Goal: Information Seeking & Learning: Learn about a topic

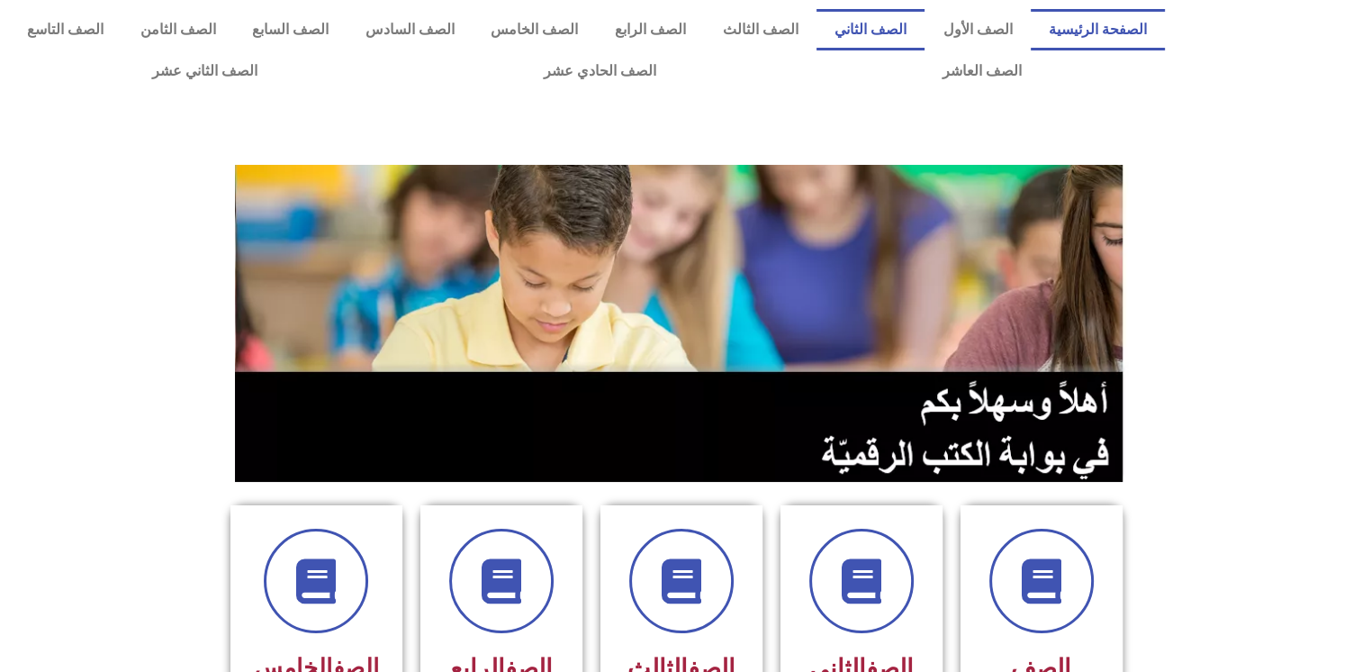
click at [881, 30] on link "الصف الثاني" at bounding box center [871, 29] width 109 height 41
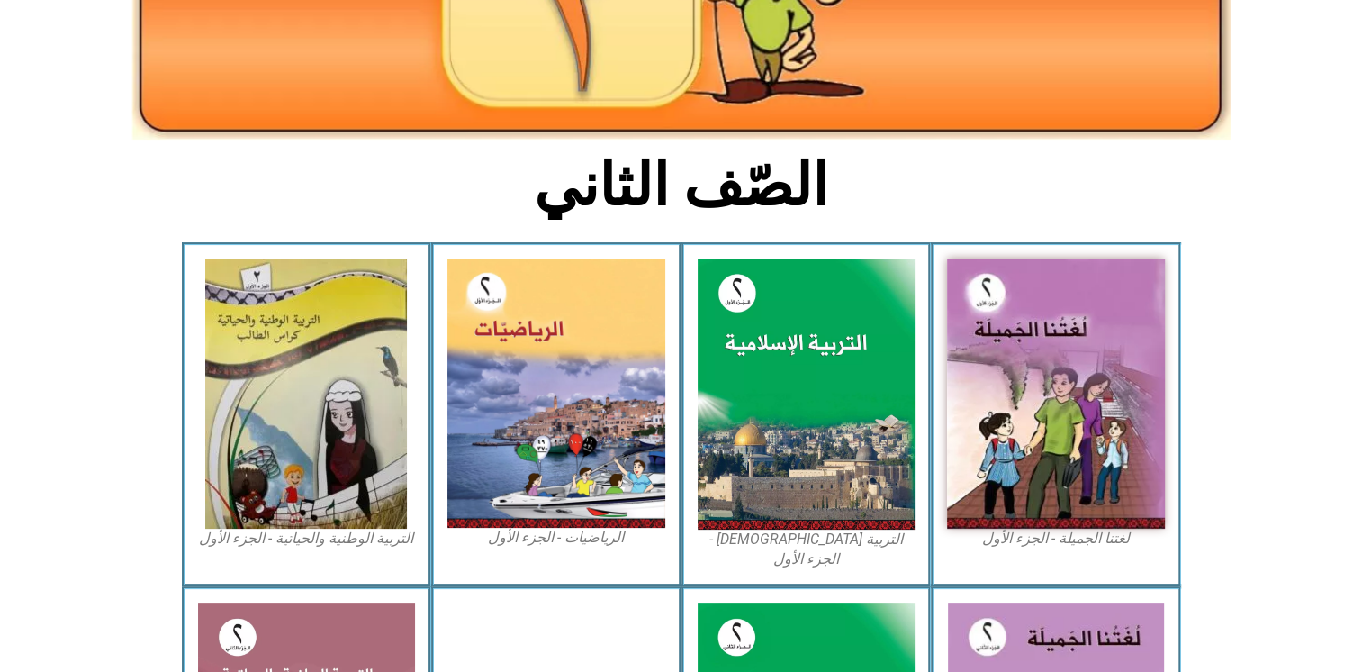
scroll to position [336, 0]
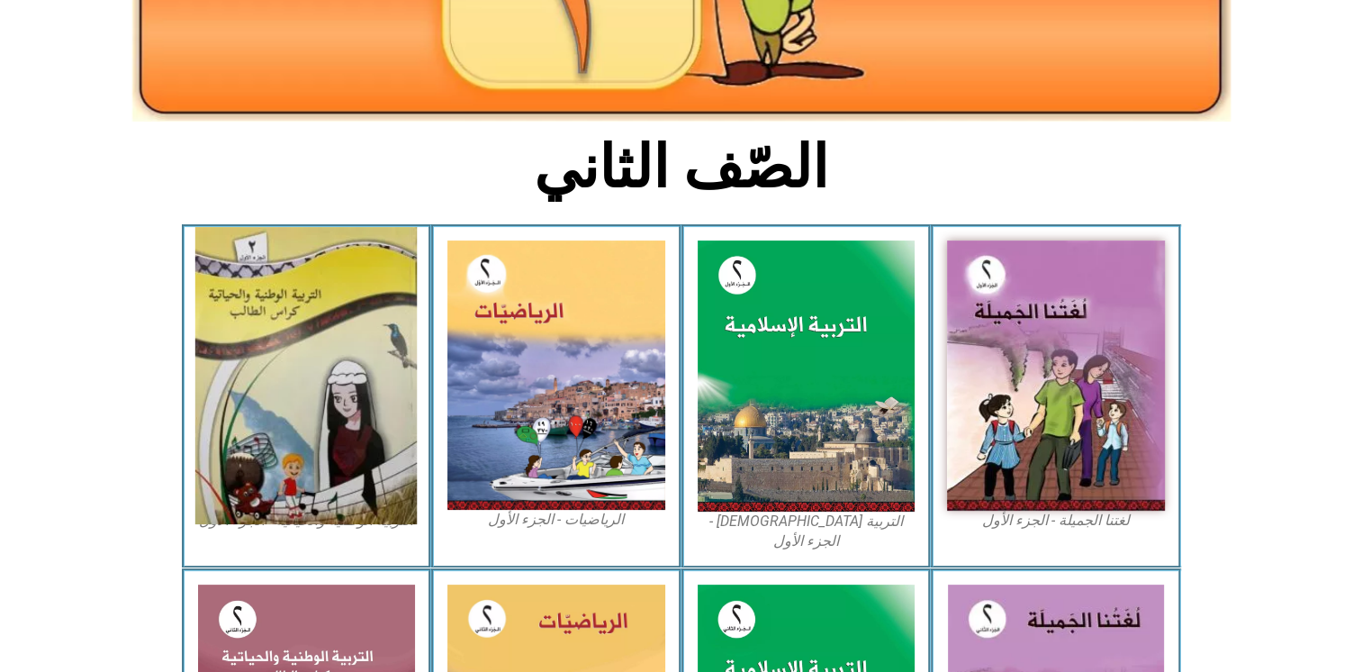
click at [298, 445] on img at bounding box center [305, 375] width 221 height 297
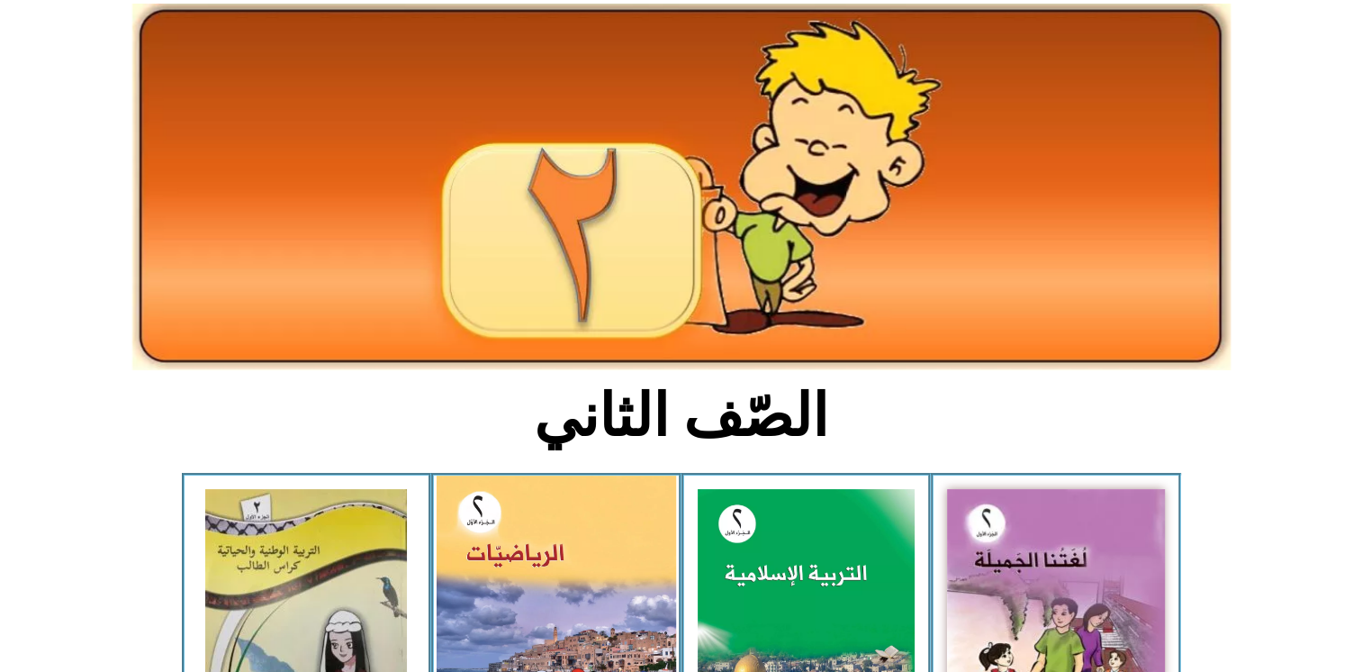
scroll to position [0, 0]
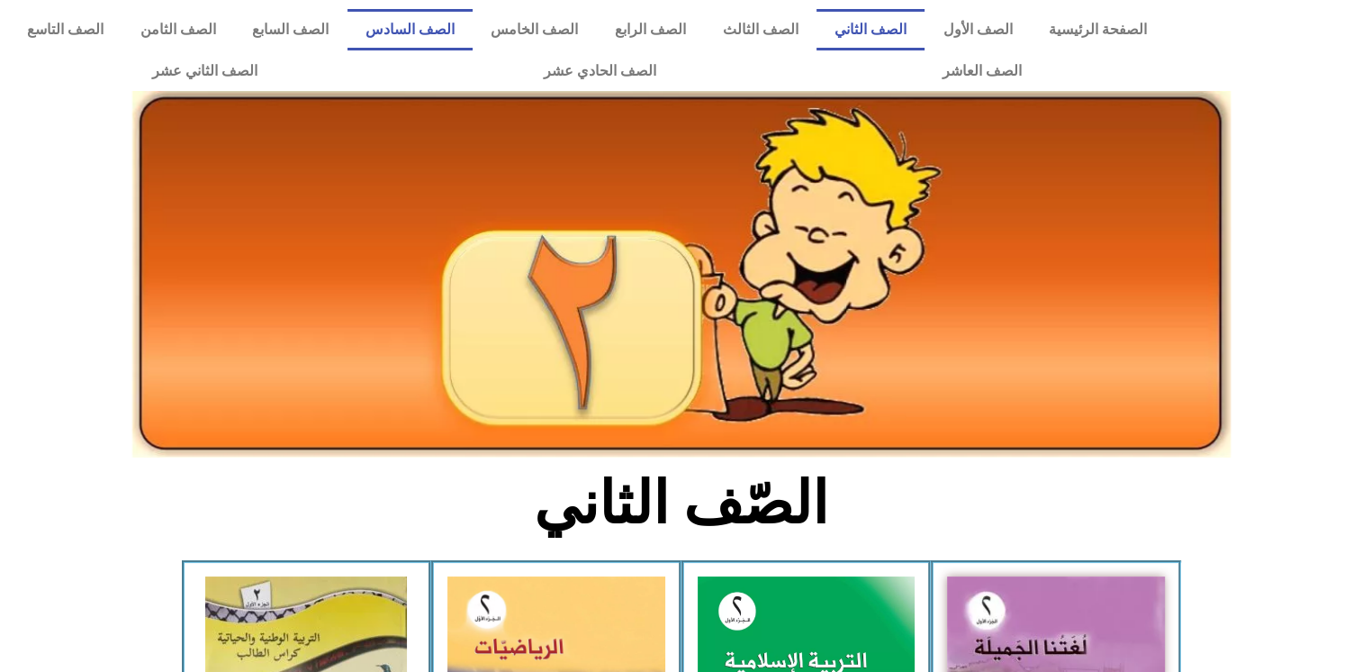
click at [474, 23] on link "الصف السادس" at bounding box center [411, 29] width 126 height 41
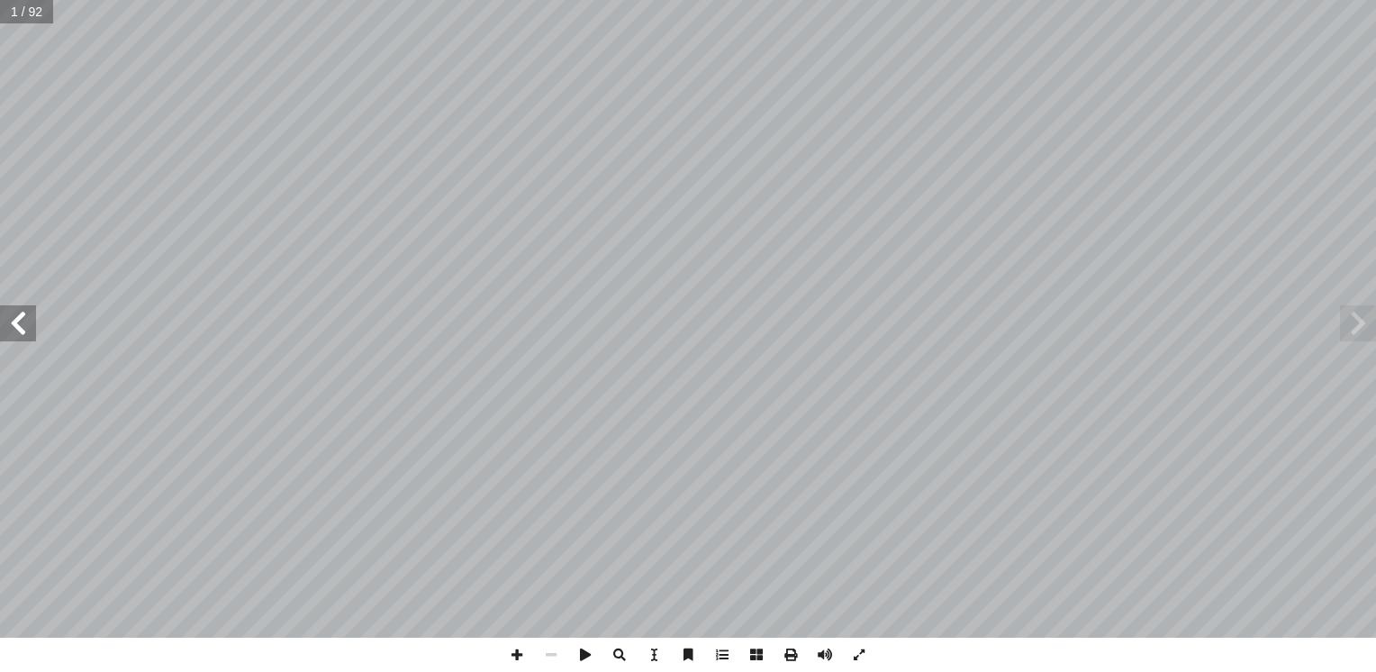
click at [24, 324] on span at bounding box center [18, 323] width 36 height 36
click at [516, 658] on span at bounding box center [517, 654] width 34 height 34
click at [549, 654] on span at bounding box center [551, 654] width 34 height 34
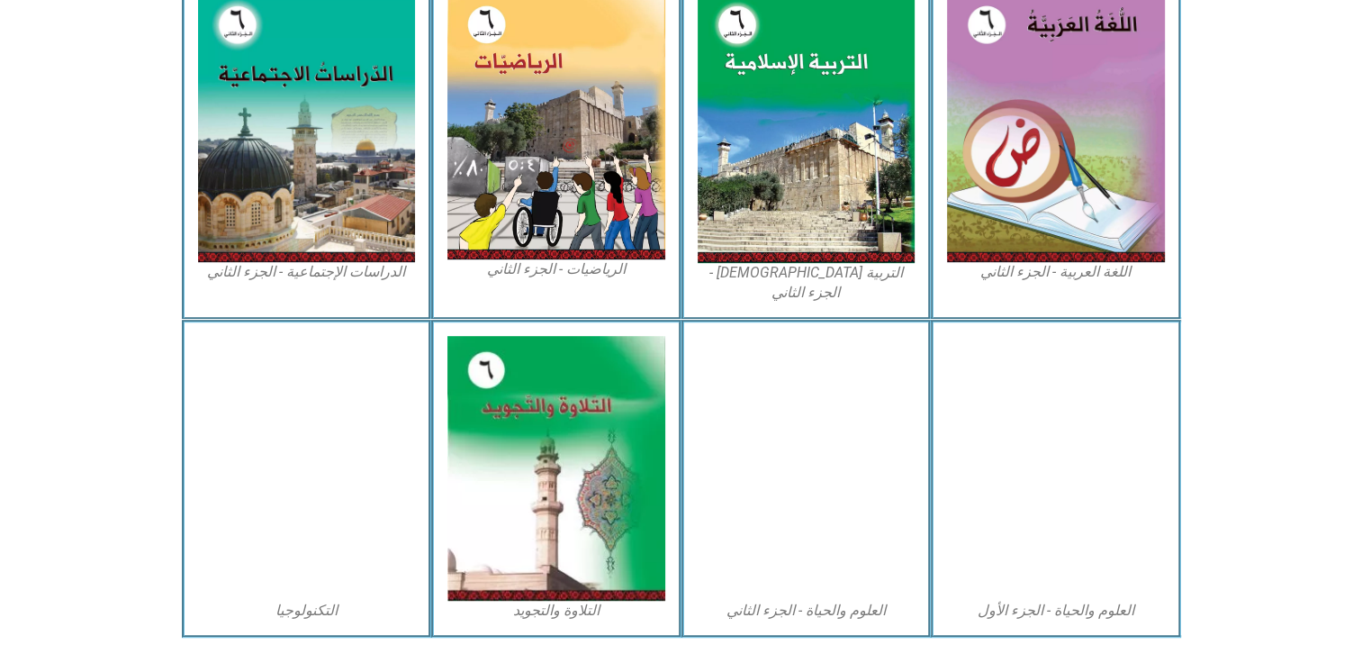
scroll to position [934, 0]
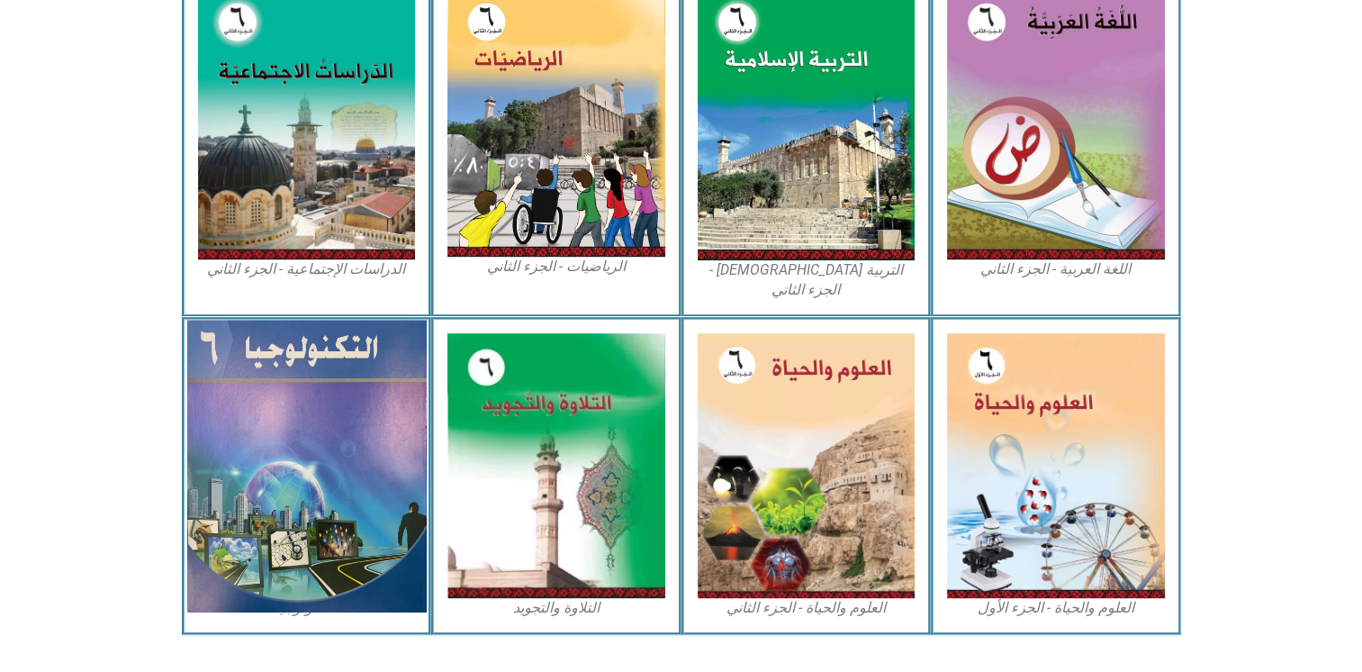
click at [321, 424] on img at bounding box center [305, 466] width 239 height 292
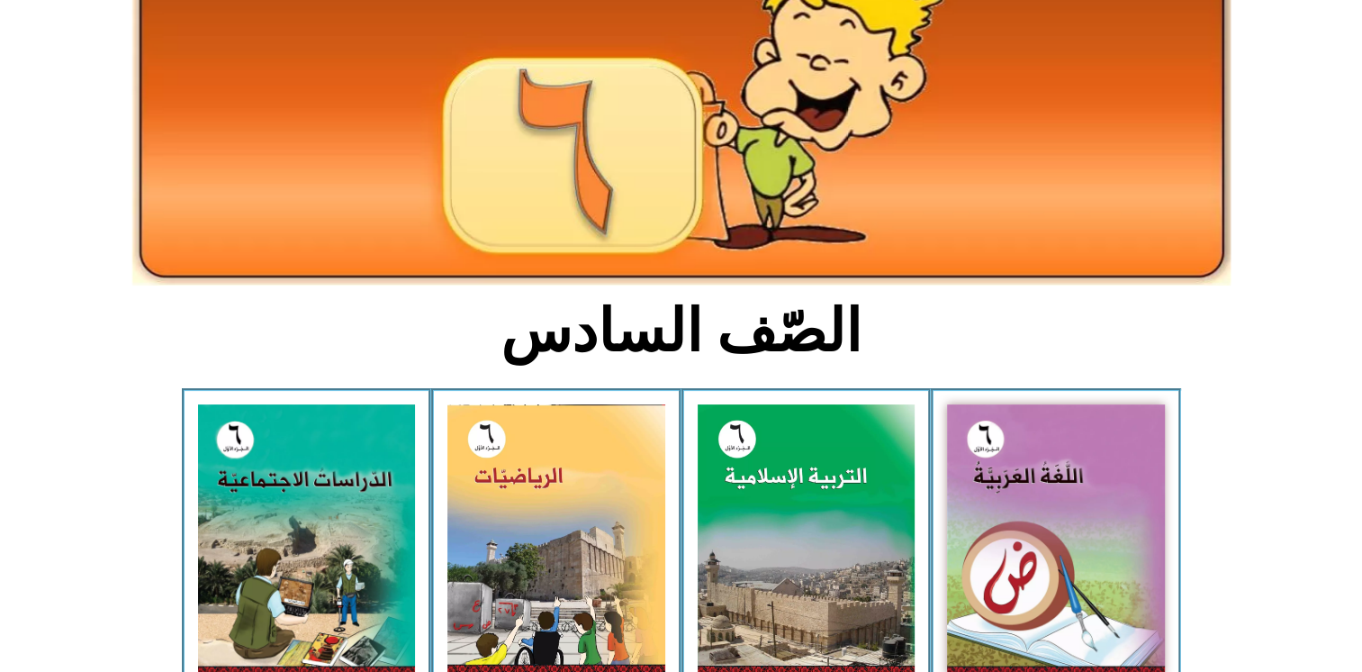
scroll to position [0, 0]
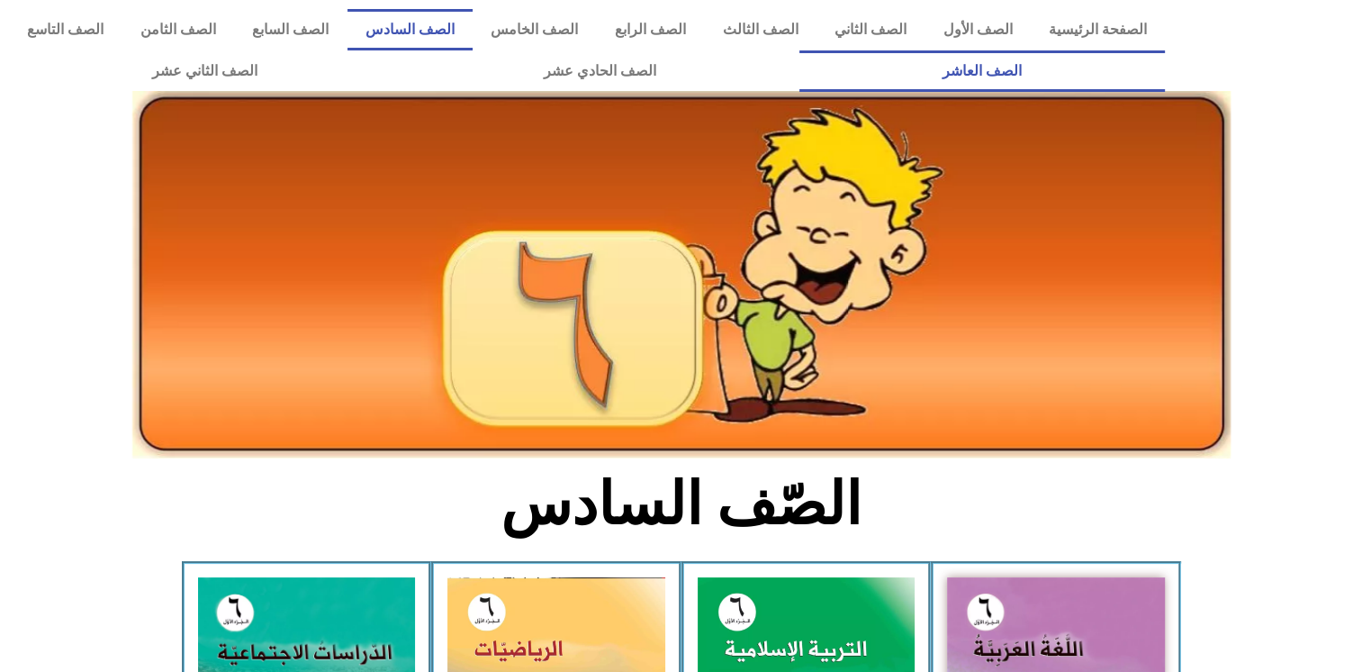
click at [799, 50] on link "الصف العاشر" at bounding box center [982, 70] width 366 height 41
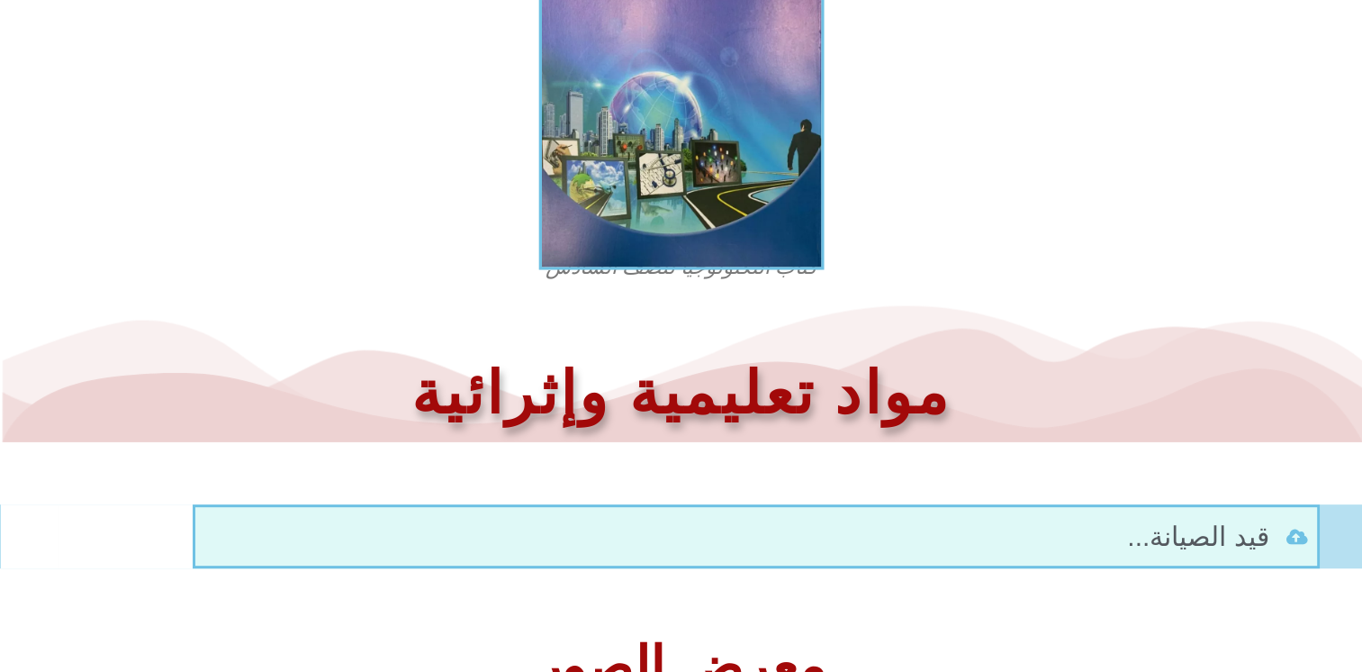
scroll to position [678, 0]
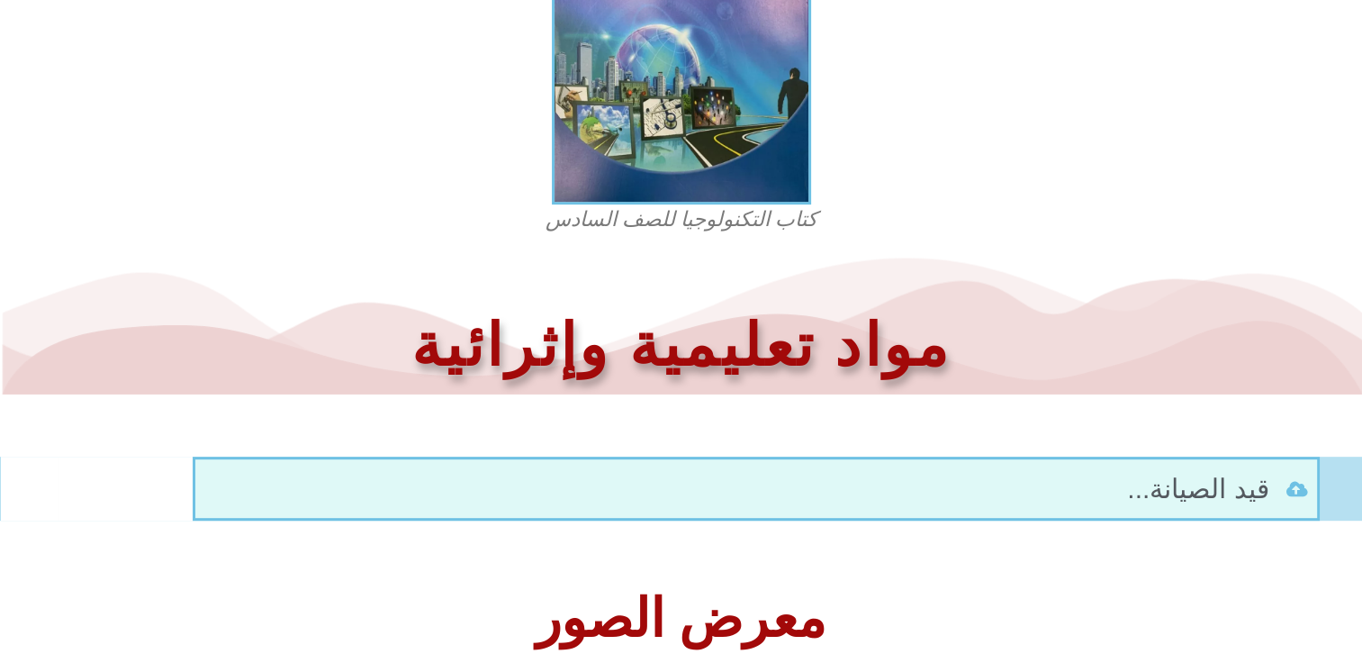
click at [969, 476] on li "قيد الصيانة..." at bounding box center [756, 488] width 1105 height 41
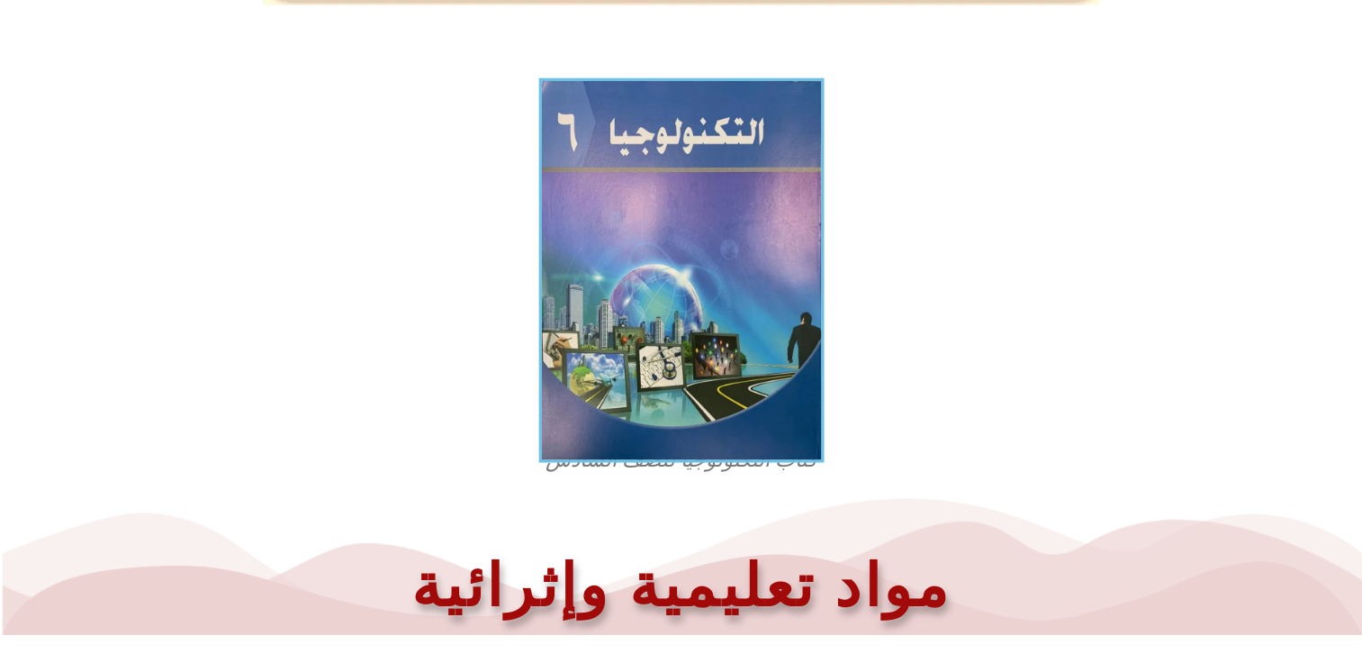
scroll to position [436, 0]
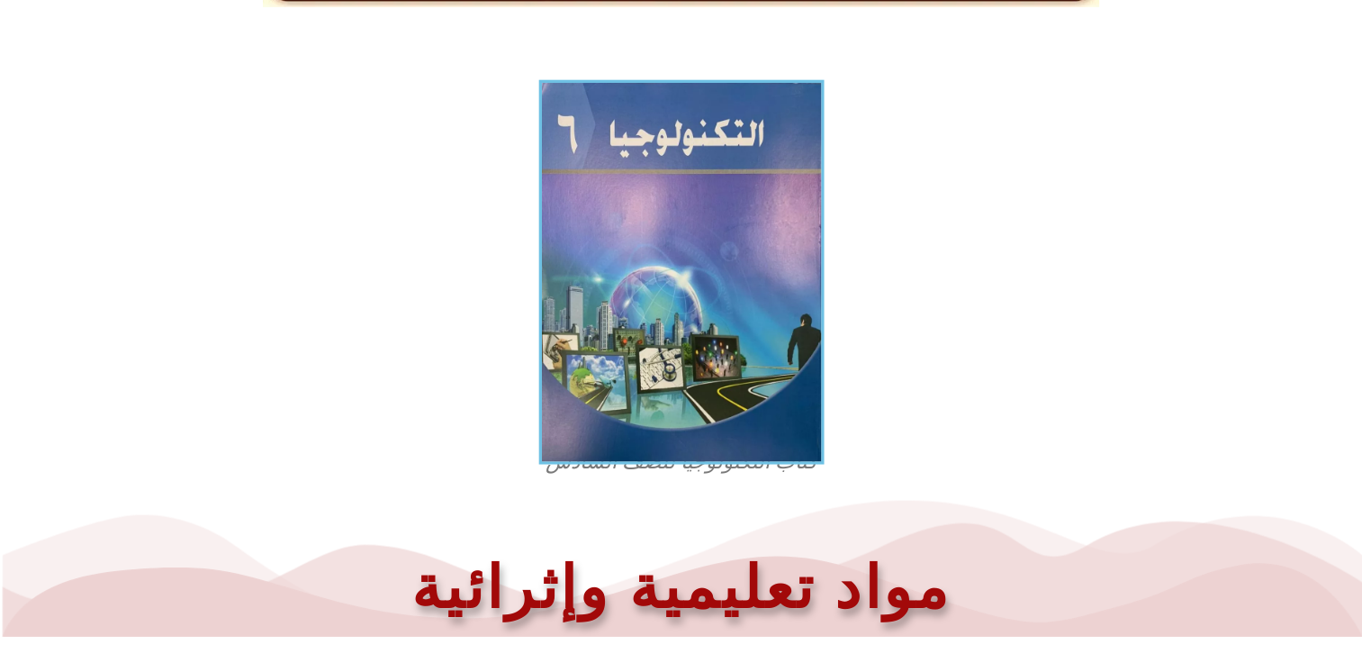
click at [690, 285] on img at bounding box center [680, 272] width 285 height 384
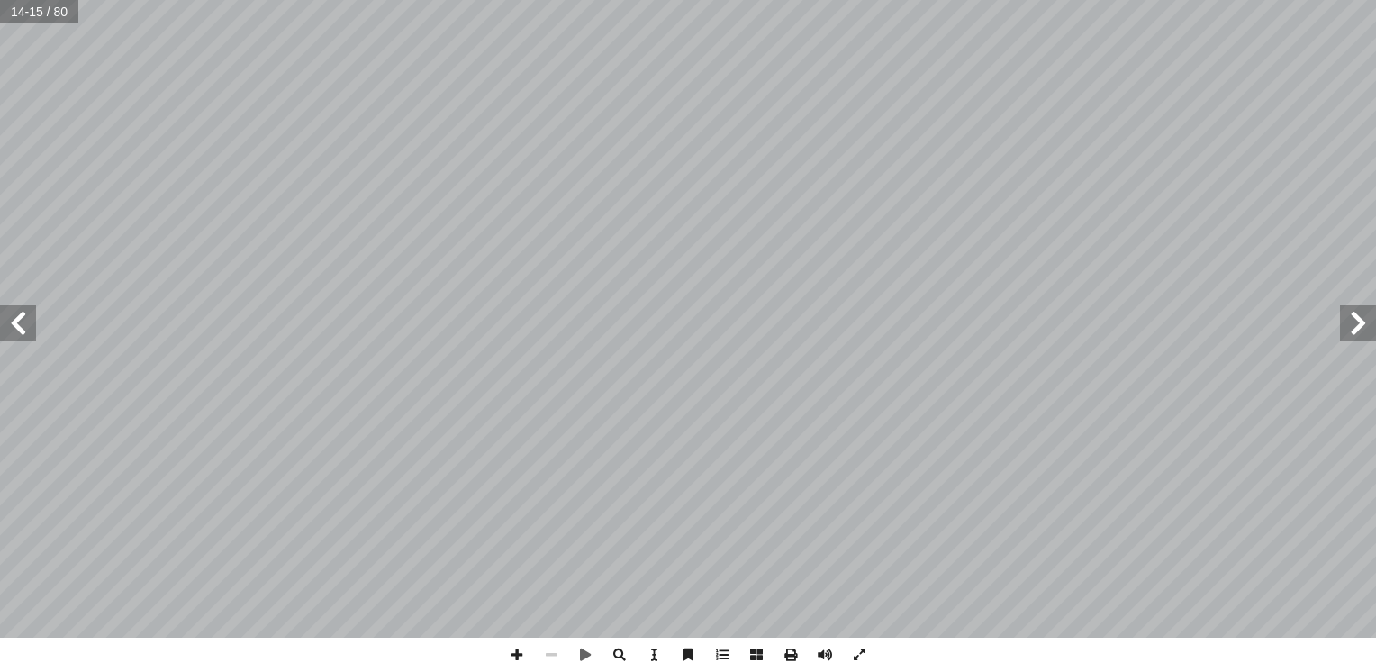
click at [550, 658] on span at bounding box center [551, 654] width 34 height 34
click at [519, 661] on span at bounding box center [517, 654] width 34 height 34
click at [911, 639] on div "10 في نشاط (نصنع ً ب: هو مجموع النظامين الثابت والمتحرك كما درست سابقا ّ 3. الن…" at bounding box center [688, 336] width 1376 height 672
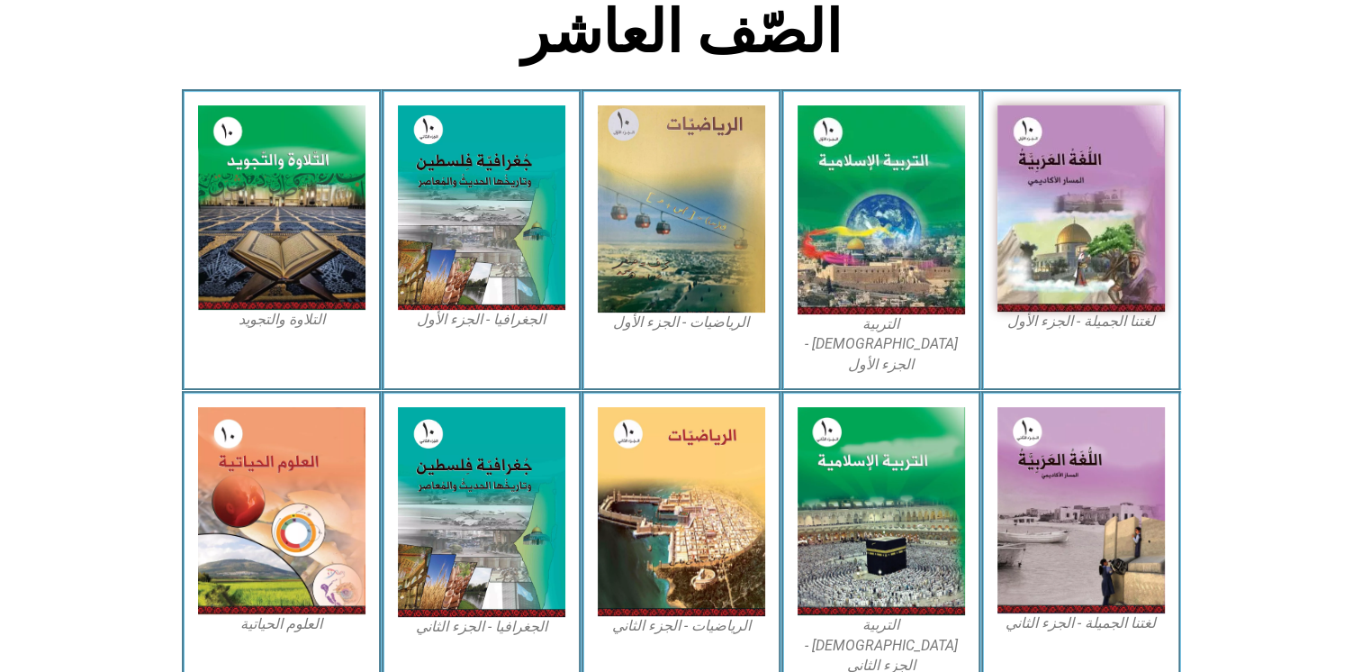
scroll to position [474, 0]
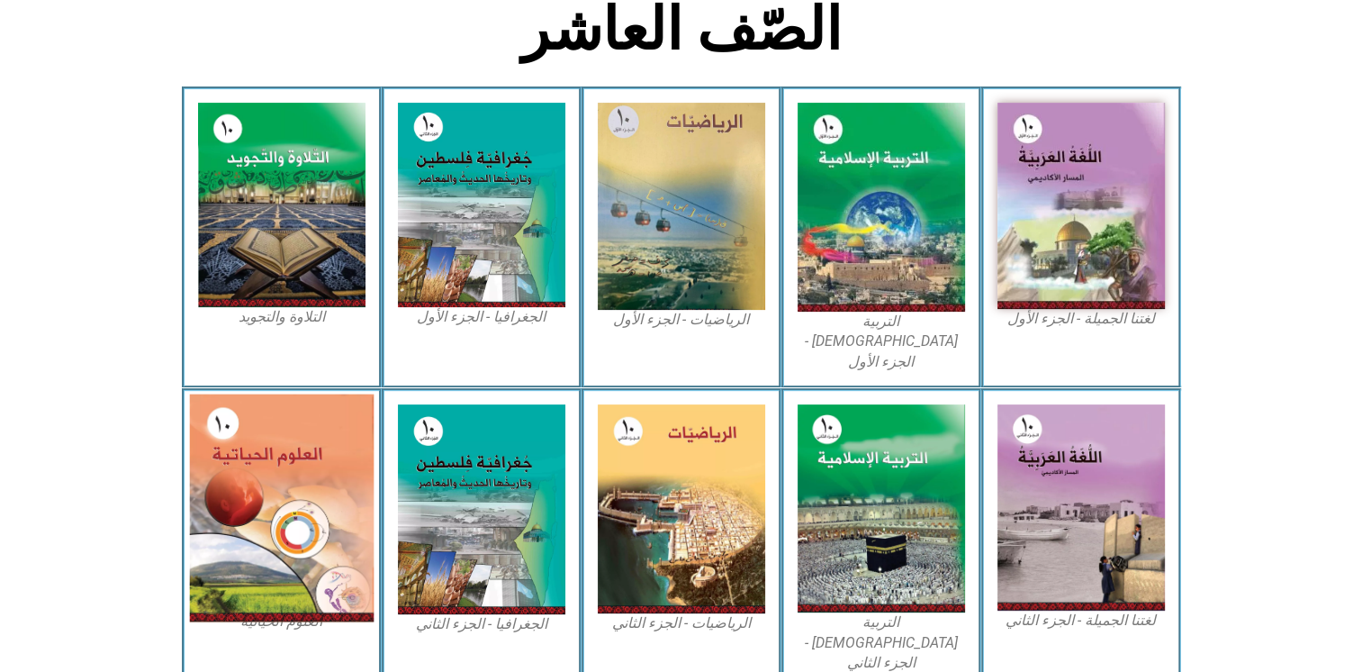
click at [225, 532] on img at bounding box center [281, 508] width 185 height 228
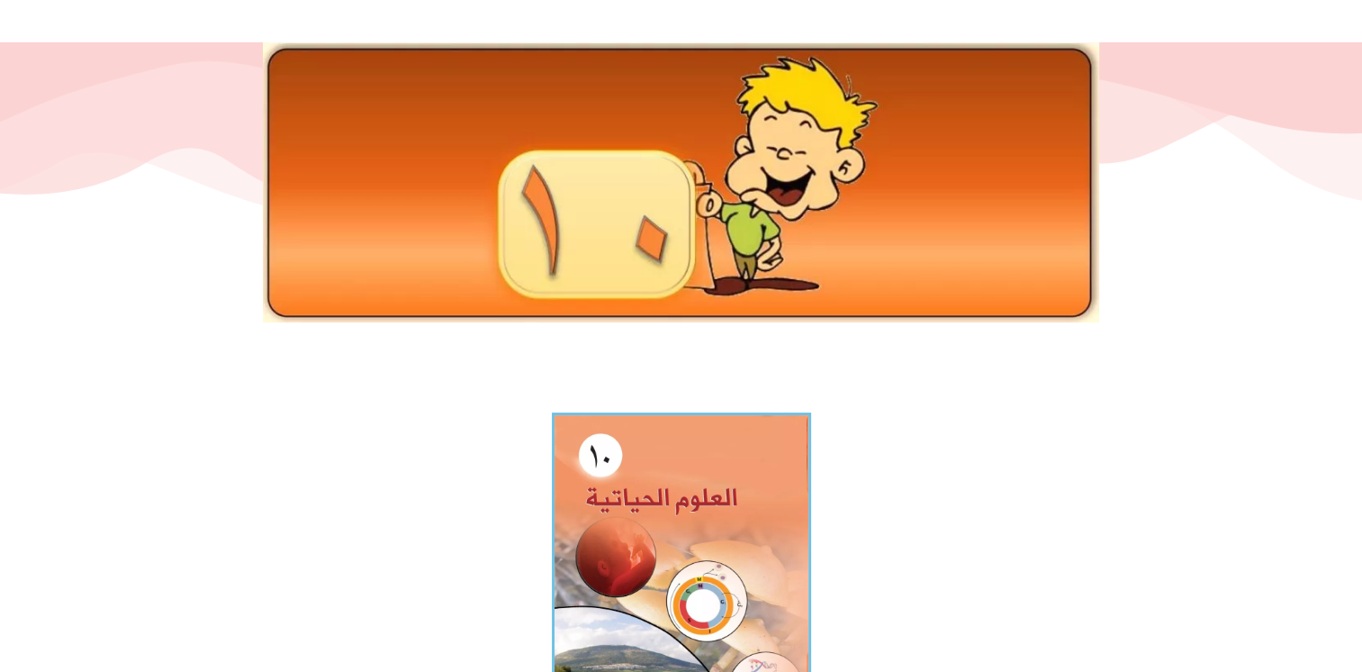
scroll to position [131, 0]
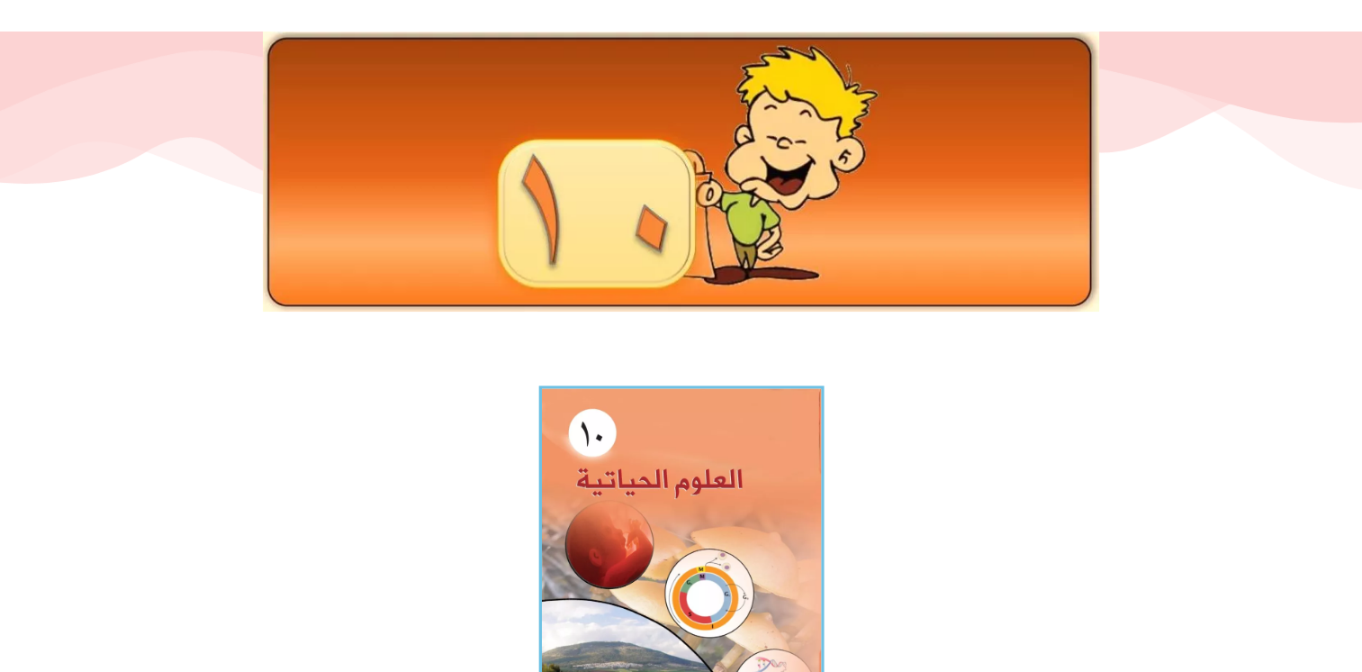
click at [685, 513] on img at bounding box center [680, 560] width 285 height 351
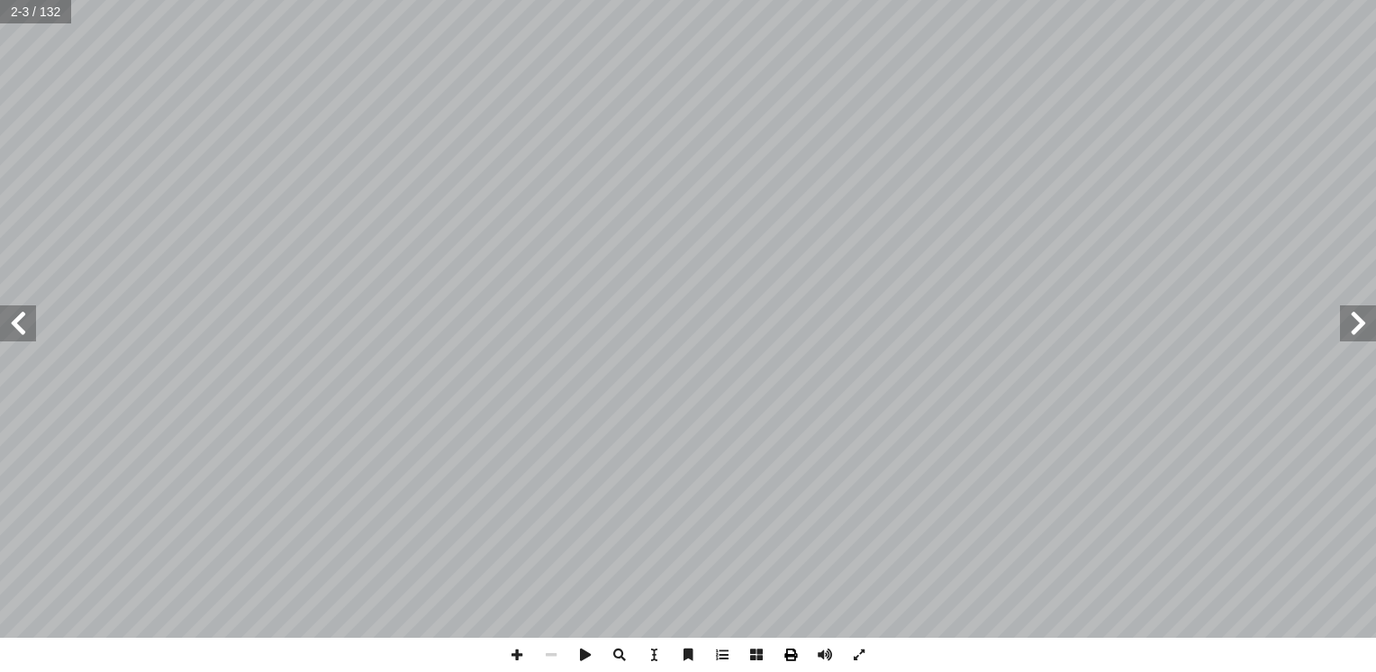
click at [795, 654] on span at bounding box center [790, 654] width 34 height 34
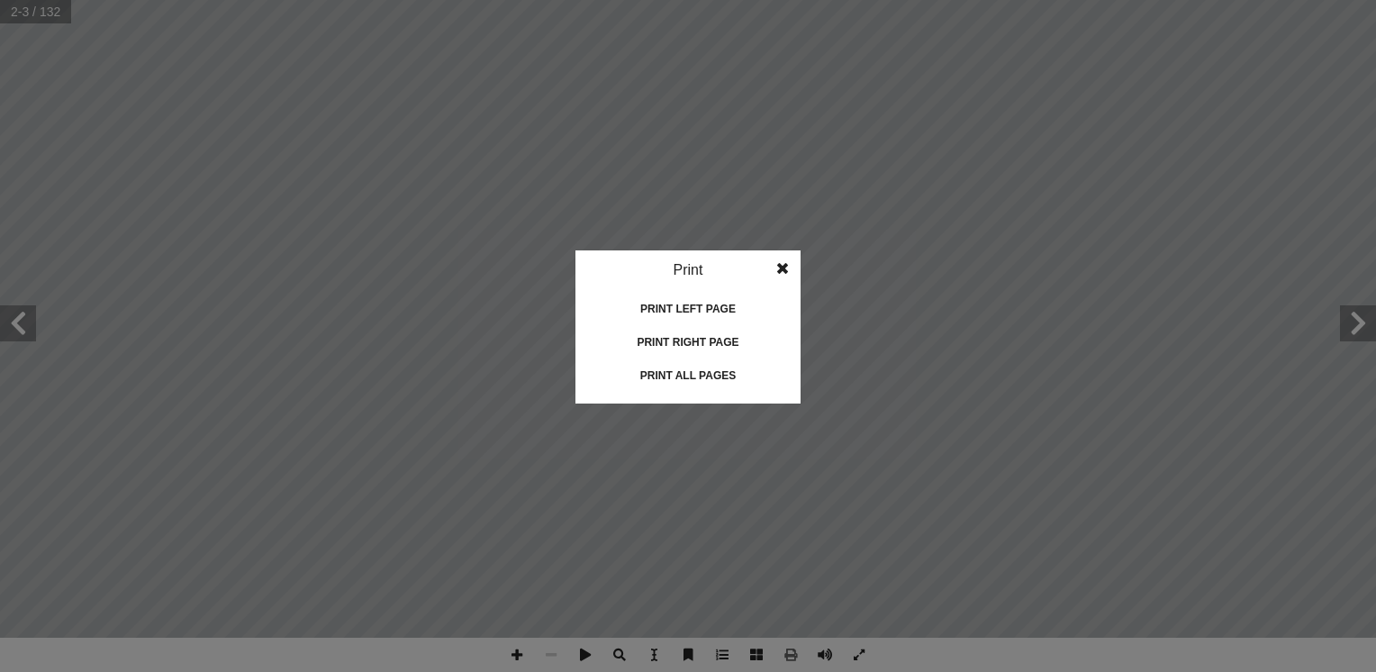
click at [731, 371] on div "Print all pages" at bounding box center [688, 375] width 180 height 29
click at [783, 268] on span at bounding box center [782, 268] width 32 height 36
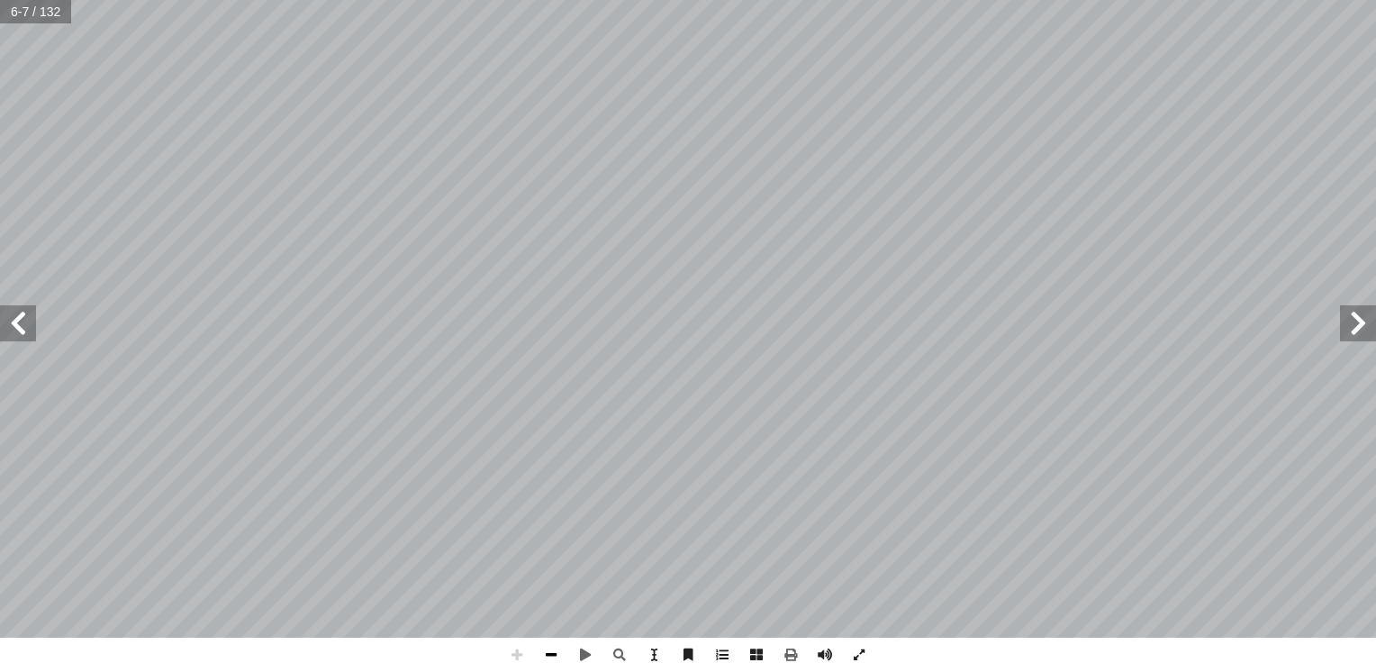
click at [558, 657] on span at bounding box center [551, 654] width 34 height 34
click at [519, 664] on span at bounding box center [517, 654] width 34 height 34
click at [17, 336] on span at bounding box center [18, 323] width 36 height 36
click at [513, 656] on span at bounding box center [517, 654] width 34 height 34
